Goal: Task Accomplishment & Management: Complete application form

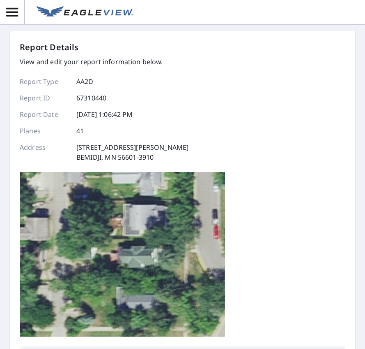
drag, startPoint x: 0, startPoint y: 0, endPoint x: 233, endPoint y: 216, distance: 317.9
click at [233, 216] on div "Report Details View and edit your report information below. Report Type AA2D Re…" at bounding box center [183, 193] width 326 height 305
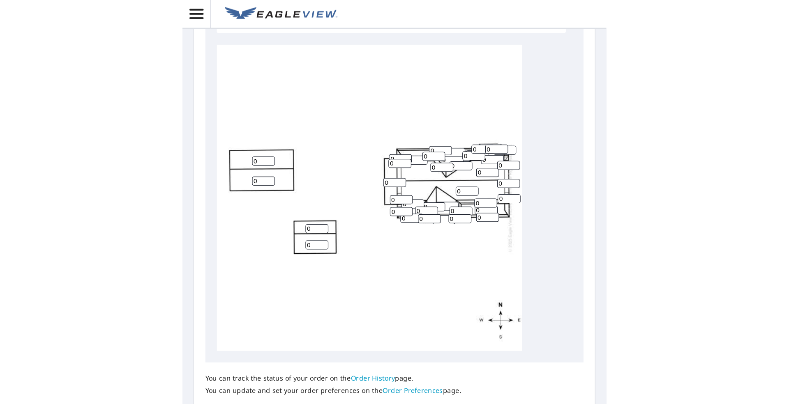
scroll to position [252, 0]
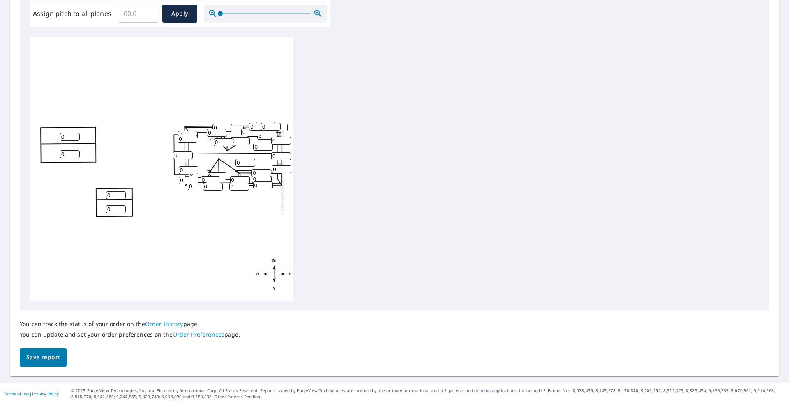
click at [109, 196] on input "0" at bounding box center [116, 196] width 20 height 8
click at [73, 132] on div "0 0 0 0 0 0 0 0 0 0 0 0 0 0 0 0 0 0 0 0 0 0 0 0 0 0 0 0 0 0 0 0 0 0 0 0 0 0 0 0…" at bounding box center [161, 169] width 263 height 264
type input "1"
click at [73, 135] on input "1" at bounding box center [70, 137] width 20 height 8
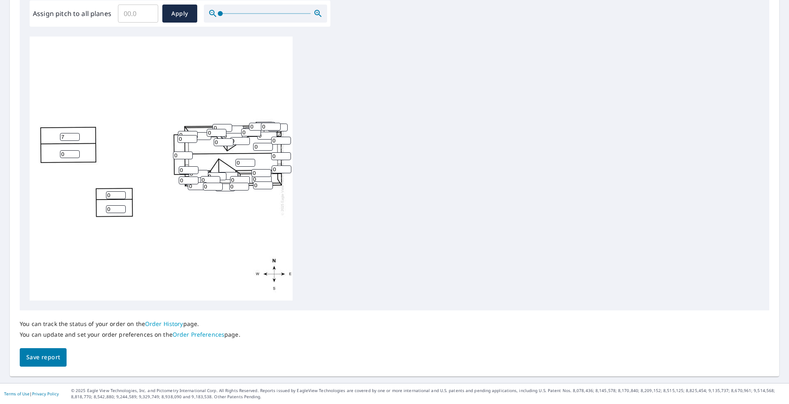
type input "7"
click at [71, 153] on input "0" at bounding box center [70, 154] width 20 height 8
type input "0"
type input "7"
click at [113, 194] on input "0" at bounding box center [116, 196] width 20 height 8
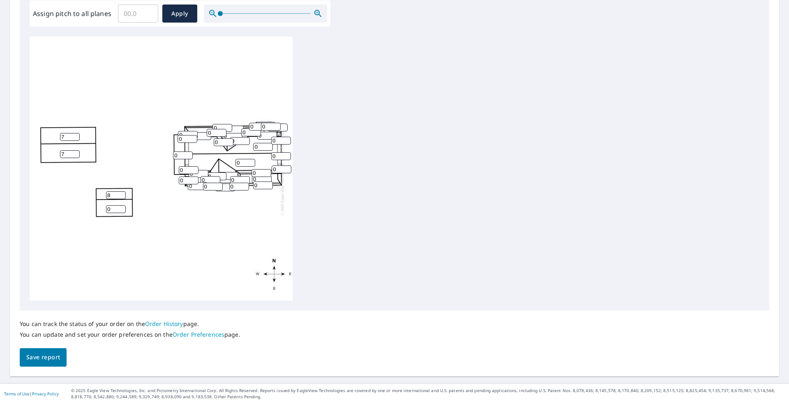
type input "8"
click at [114, 207] on input "0" at bounding box center [116, 209] width 20 height 8
type input "8"
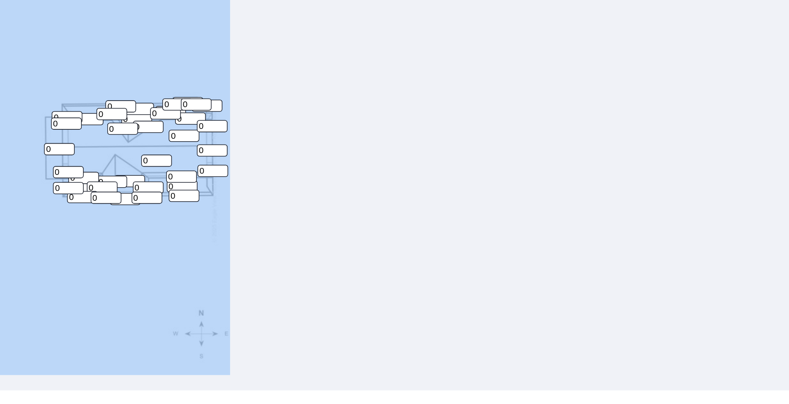
drag, startPoint x: 270, startPoint y: 212, endPoint x: 314, endPoint y: 217, distance: 43.9
click at [314, 217] on div "0 0 7 7 8 0 0 0 8 0 0 0 0 0 0 0 0 0 0 0 0 0 0 0 0 0 0 0 0 0 0 0 0 0 0 0 0 0 0 0…" at bounding box center [395, 169] width 730 height 264
click at [365, 247] on div "0 0 7 7 8 0 0 0 8 0 0 0 0 0 0 0 0 0 0 0 0 0 0 0 0 0 0 0 0 0 0 0 0 0 0 0 0 0 0 0…" at bounding box center [395, 169] width 730 height 264
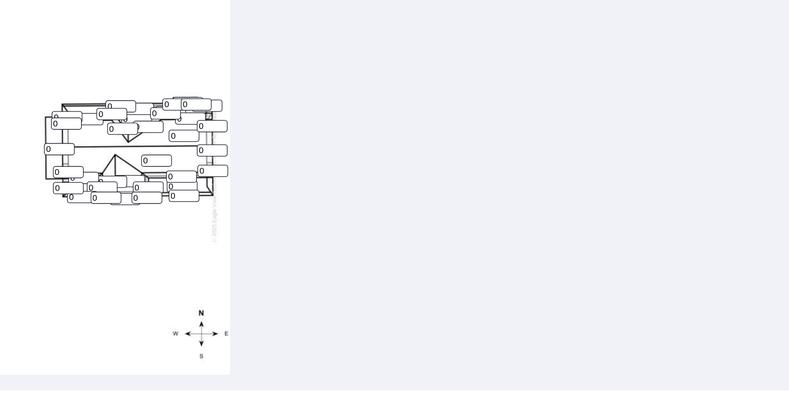
click at [365, 247] on div "0 0 7 7 8 0 0 0 8 0 0 0 0 0 0 0 0 0 0 0 0 0 0 0 0 0 0 0 0 0 0 0 0 0 0 0 0 0 0 0…" at bounding box center [395, 169] width 730 height 264
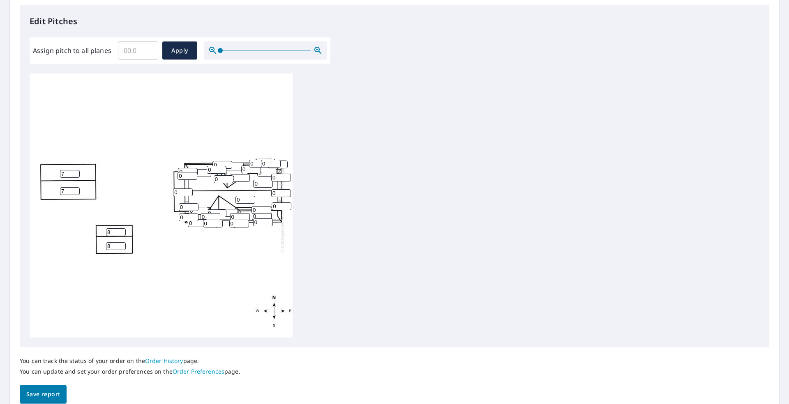
scroll to position [212, 0]
